Goal: Navigation & Orientation: Find specific page/section

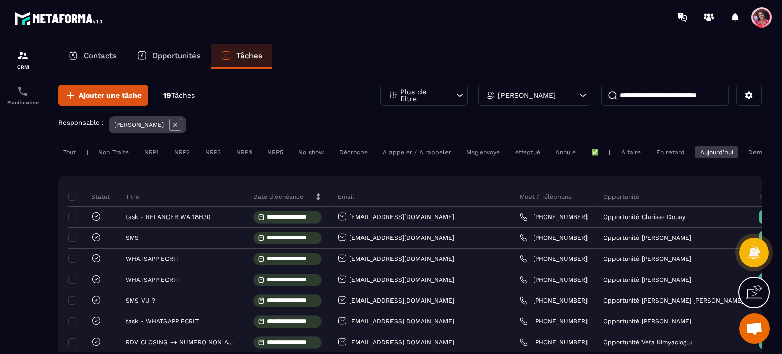
click at [670, 149] on div "En retard" at bounding box center [670, 152] width 39 height 12
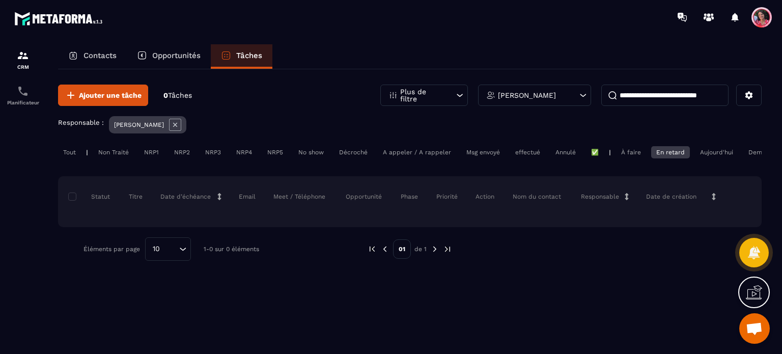
click at [626, 156] on div "À faire" at bounding box center [631, 152] width 30 height 12
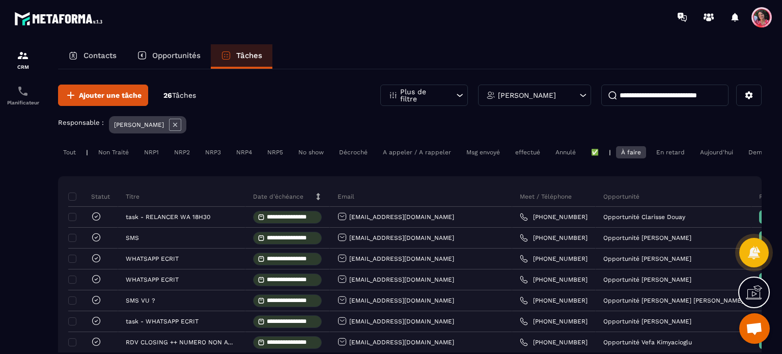
click at [723, 155] on div "Aujourd'hui" at bounding box center [716, 152] width 43 height 12
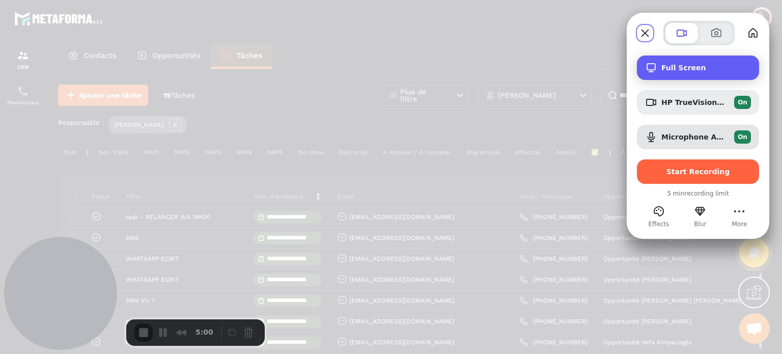
click at [698, 66] on span "Full Screen" at bounding box center [706, 68] width 90 height 8
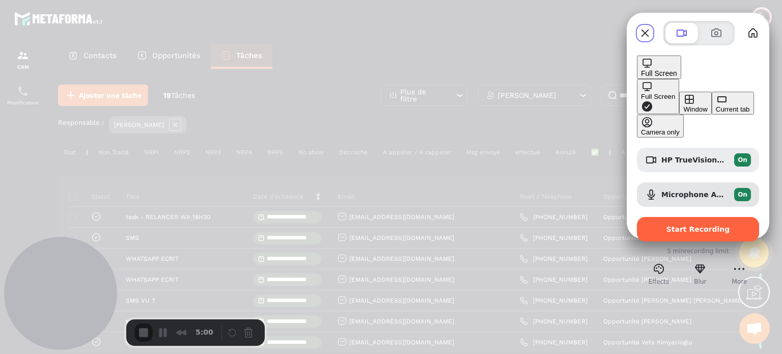
click at [677, 69] on span "Full Screen" at bounding box center [659, 73] width 36 height 8
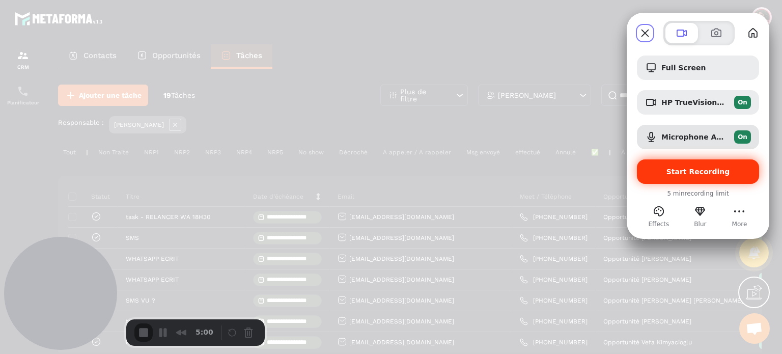
click at [697, 168] on span "Start Recording" at bounding box center [698, 171] width 64 height 8
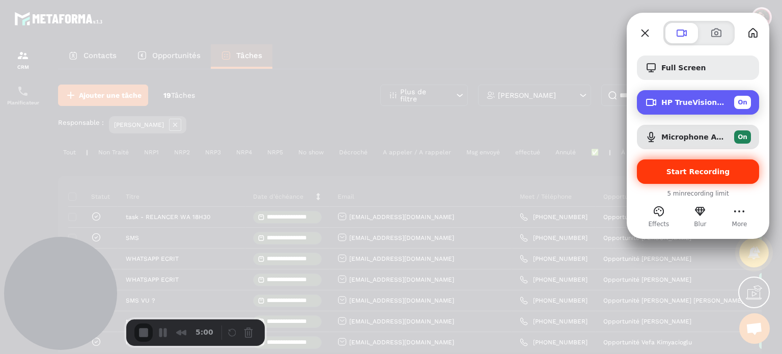
click at [689, 106] on div "HP TrueVision HD Camera (30c9:0013) On" at bounding box center [706, 102] width 90 height 13
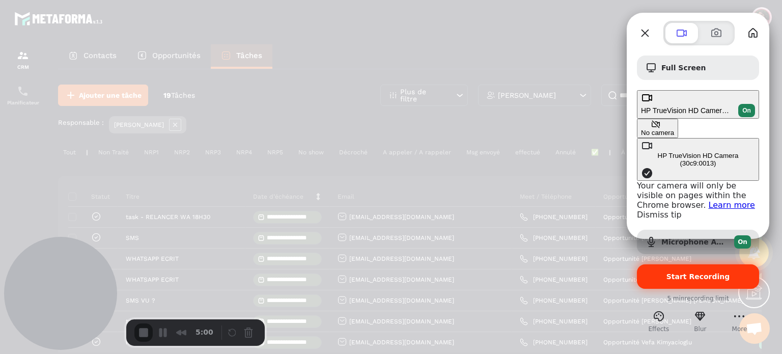
click at [637, 119] on button "No camera" at bounding box center [657, 128] width 41 height 19
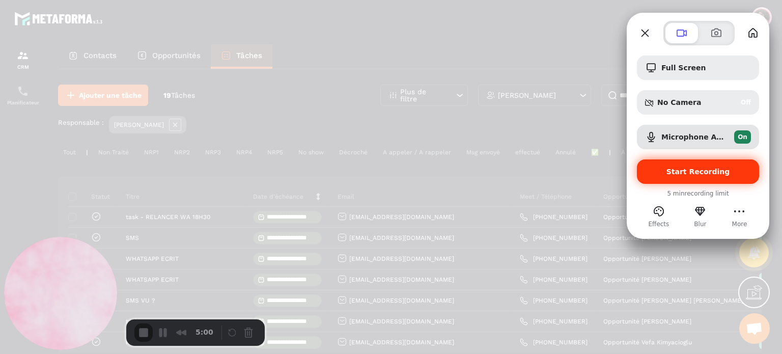
click at [692, 169] on span "Start Recording" at bounding box center [698, 171] width 64 height 8
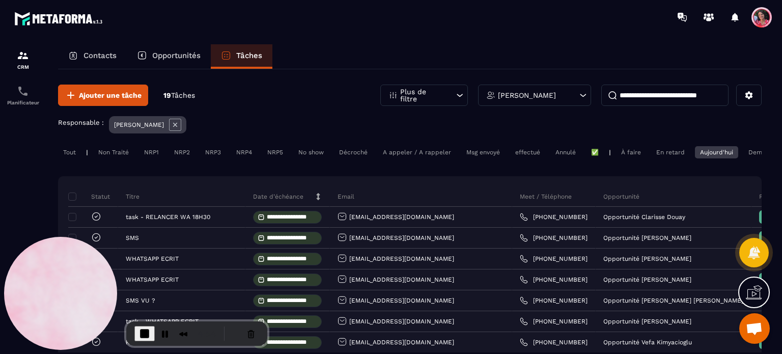
click at [92, 59] on p "Contacts" at bounding box center [99, 55] width 33 height 9
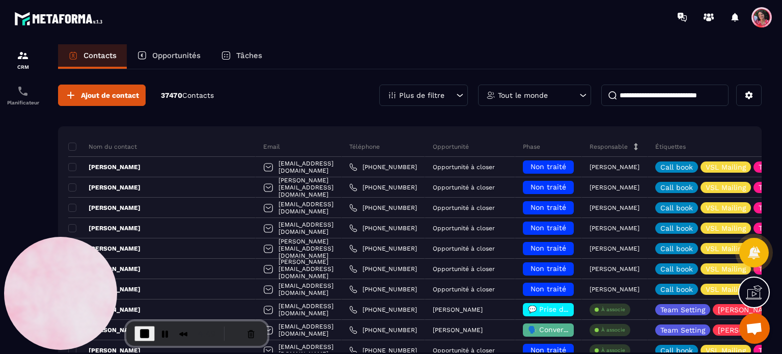
click at [181, 58] on p "Opportunités" at bounding box center [176, 55] width 48 height 9
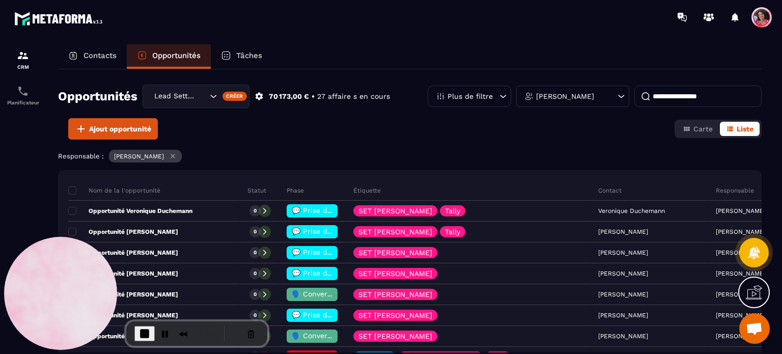
click at [182, 95] on div "Lead Setting" at bounding box center [180, 96] width 58 height 11
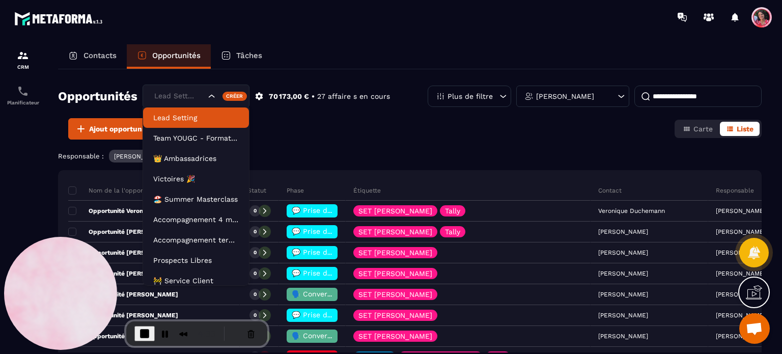
click at [192, 118] on p "Lead Setting" at bounding box center [196, 117] width 86 height 10
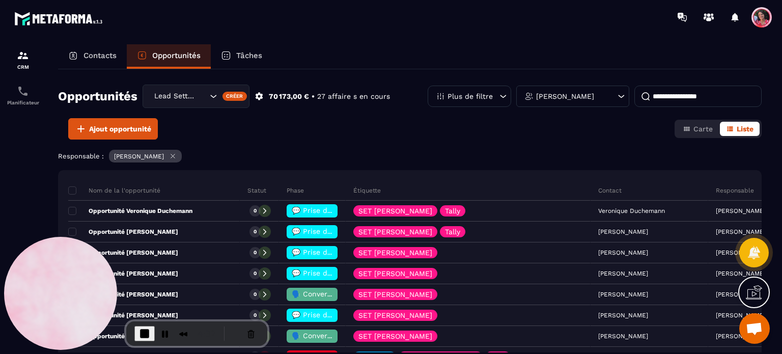
click at [248, 54] on p "Tâches" at bounding box center [249, 55] width 26 height 9
